Goal: Information Seeking & Learning: Learn about a topic

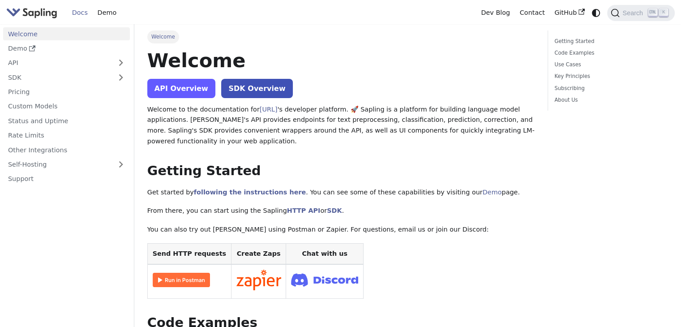
click at [194, 86] on link "API Overview" at bounding box center [181, 88] width 68 height 19
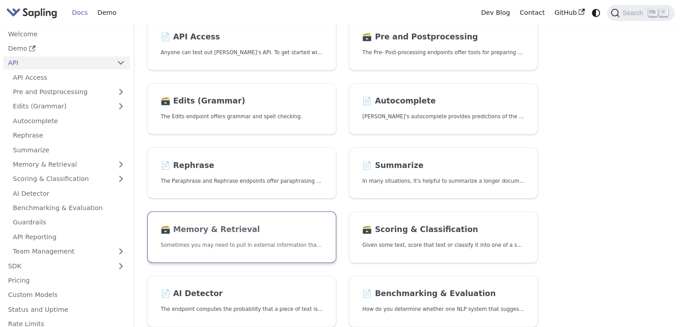
scroll to position [90, 0]
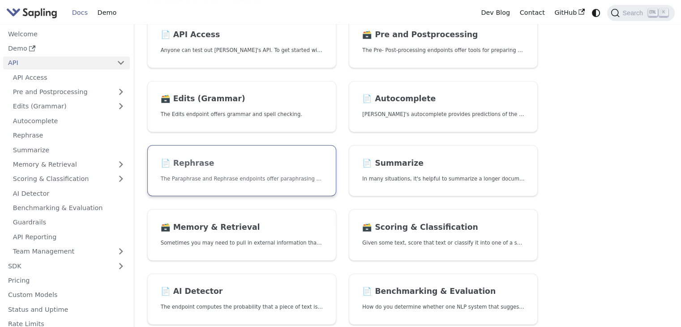
click at [243, 165] on h2 "📄️ Rephrase" at bounding box center [242, 164] width 162 height 10
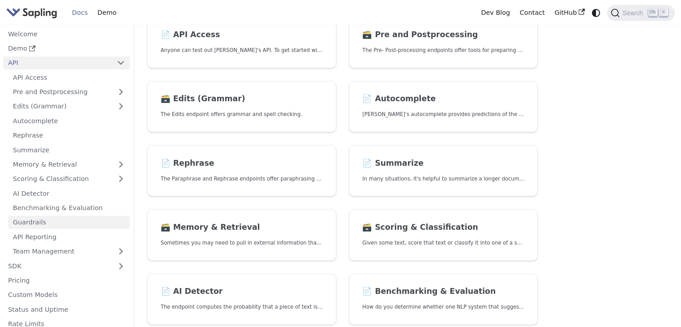
scroll to position [45, 0]
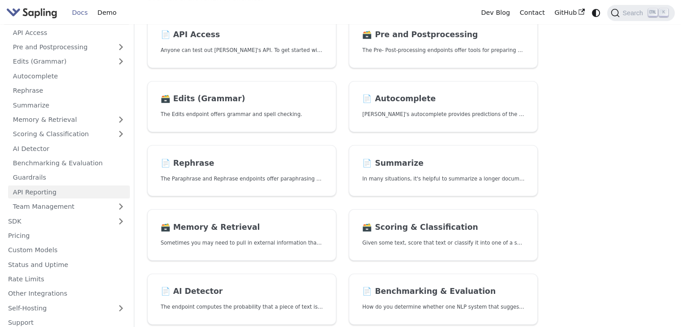
click at [70, 188] on link "API Reporting" at bounding box center [69, 191] width 122 height 13
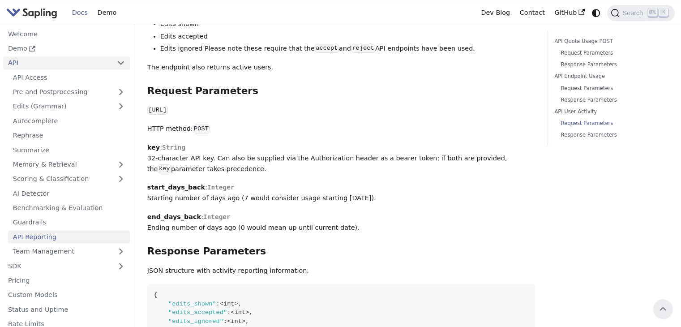
click at [66, 63] on link "API" at bounding box center [57, 62] width 109 height 13
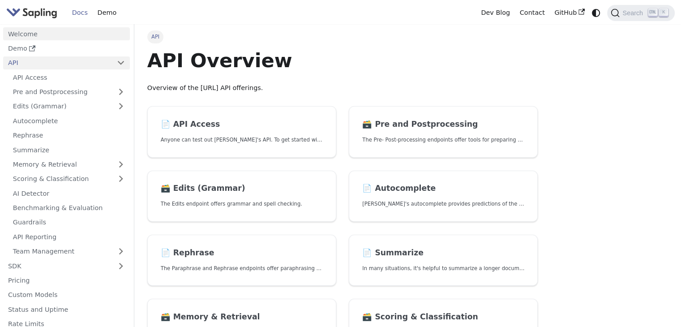
click at [71, 34] on link "Welcome" at bounding box center [66, 33] width 127 height 13
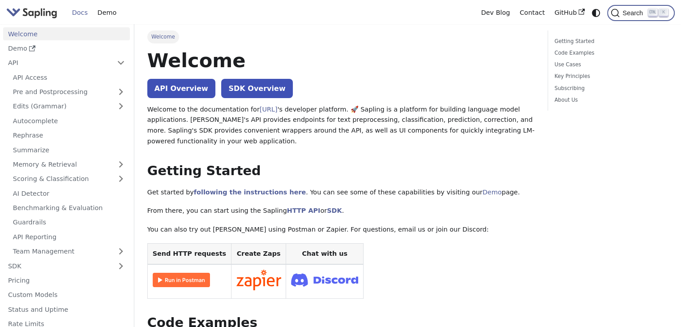
click at [631, 11] on span "Search" at bounding box center [634, 12] width 29 height 7
click at [259, 95] on link "SDK Overview" at bounding box center [256, 88] width 71 height 19
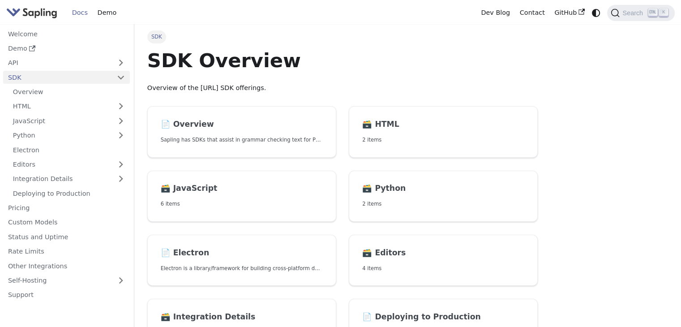
click at [57, 85] on li "SDK Overview HTML JavaScript Python Electron Editors Integration Details Deploy…" at bounding box center [66, 135] width 127 height 129
click at [59, 94] on link "Overview" at bounding box center [69, 92] width 122 height 13
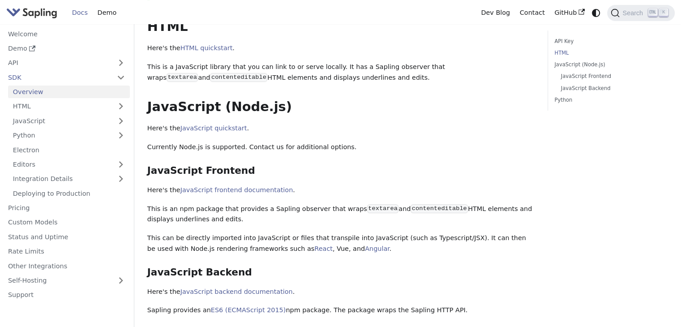
scroll to position [224, 0]
